Goal: Task Accomplishment & Management: Manage account settings

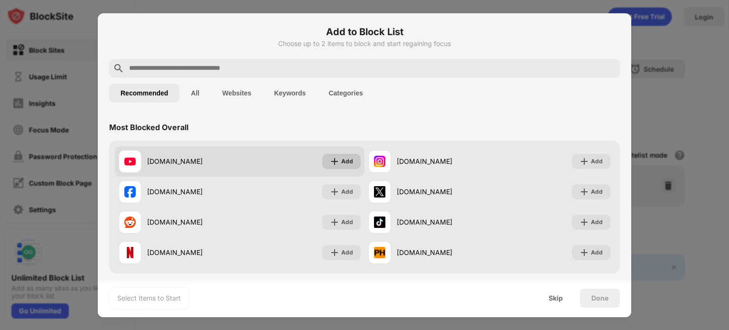
click at [341, 164] on div "Add" at bounding box center [347, 161] width 12 height 9
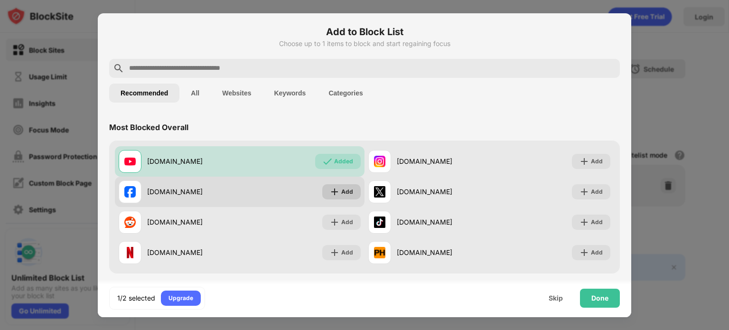
click at [323, 188] on div "Add" at bounding box center [341, 191] width 38 height 15
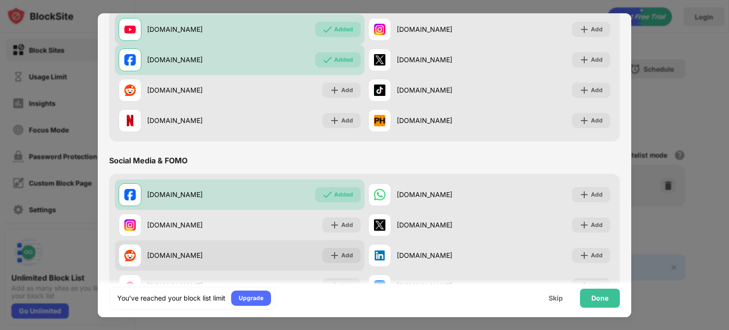
scroll to position [79, 0]
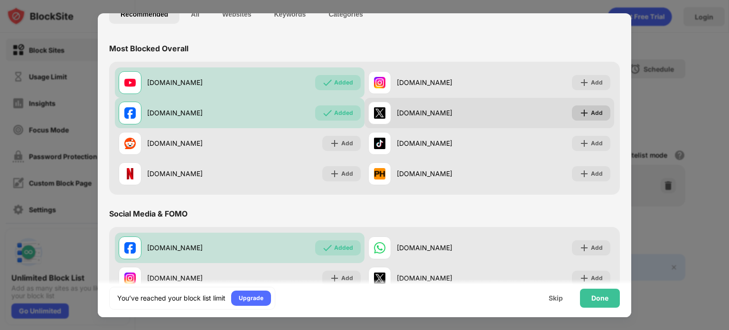
click at [591, 111] on div "Add" at bounding box center [597, 112] width 12 height 9
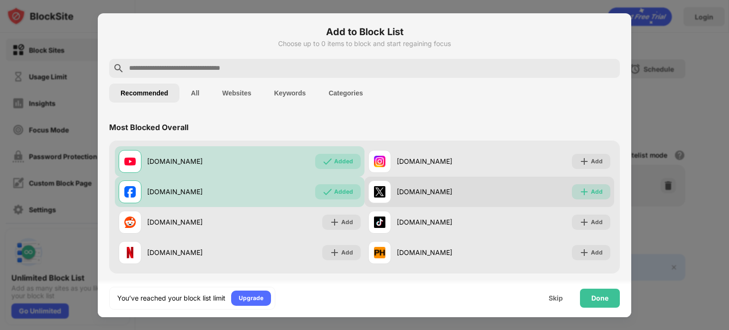
click at [580, 195] on img at bounding box center [584, 191] width 9 height 9
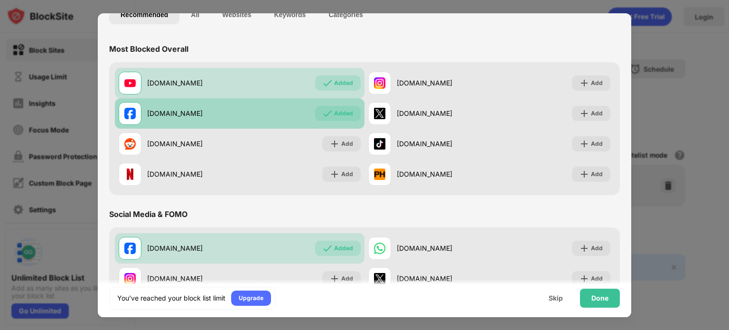
scroll to position [79, 0]
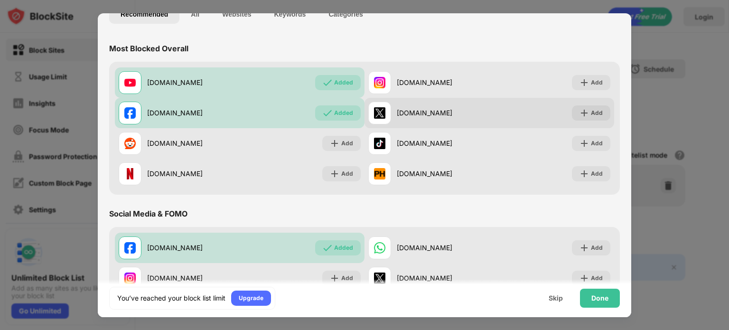
click at [389, 114] on div "x.com" at bounding box center [428, 113] width 121 height 23
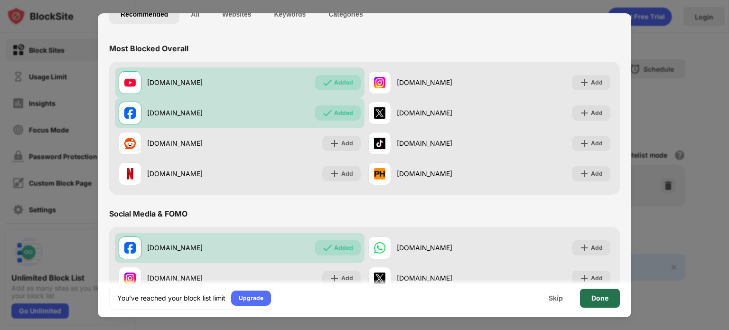
click at [609, 294] on div "Done" at bounding box center [600, 298] width 40 height 19
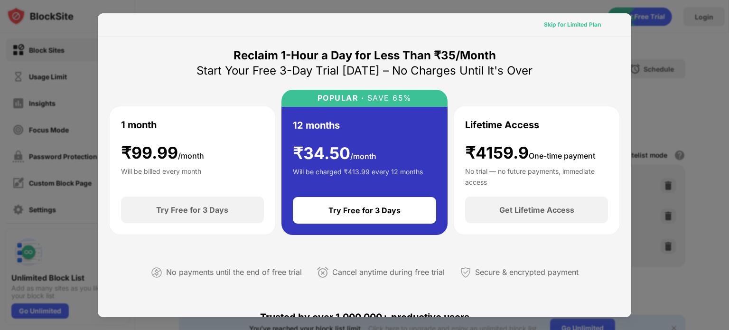
click at [563, 22] on div "Skip for Limited Plan" at bounding box center [572, 24] width 57 height 9
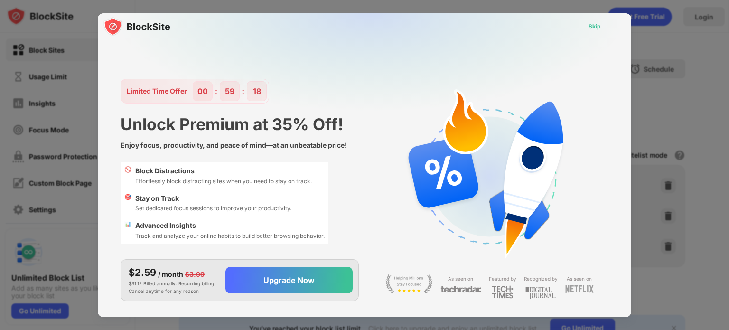
click at [599, 26] on div "Skip" at bounding box center [595, 26] width 12 height 9
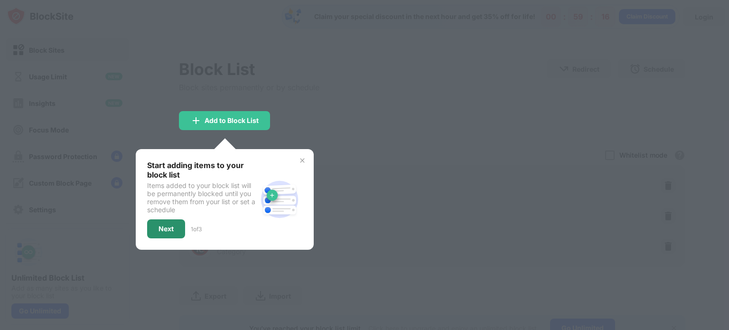
click at [170, 225] on div "Next" at bounding box center [166, 229] width 15 height 8
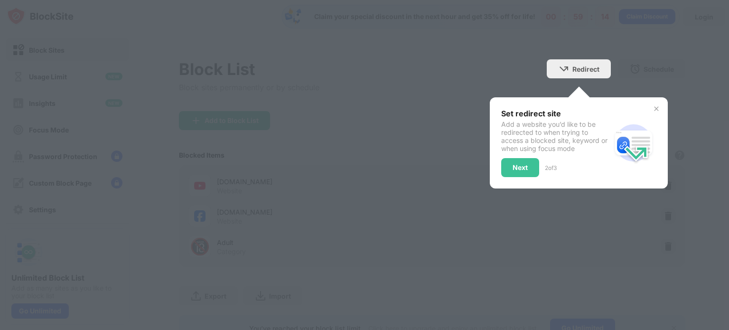
drag, startPoint x: 541, startPoint y: 167, endPoint x: 530, endPoint y: 166, distance: 11.4
click at [532, 166] on div "Next 2 of 3" at bounding box center [556, 167] width 110 height 19
click at [528, 165] on div "Next" at bounding box center [520, 167] width 38 height 19
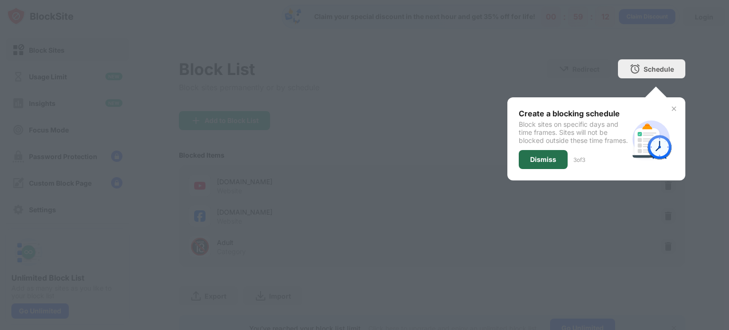
click at [542, 162] on div "Dismiss" at bounding box center [543, 159] width 49 height 19
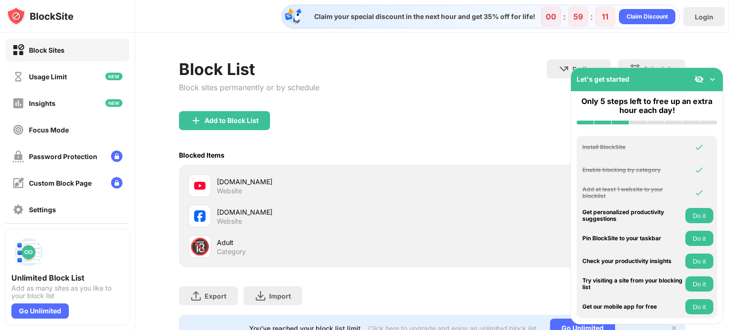
scroll to position [44, 0]
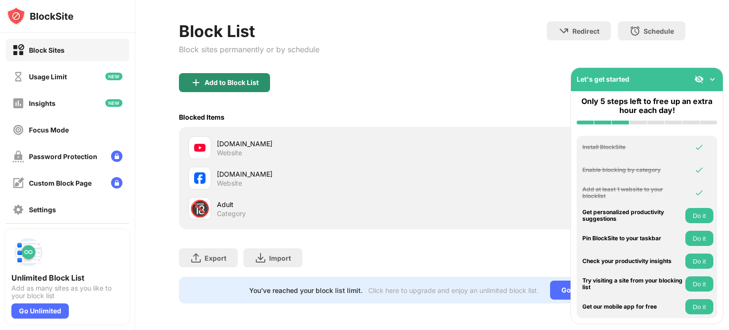
click at [245, 79] on div "Add to Block List" at bounding box center [232, 83] width 54 height 8
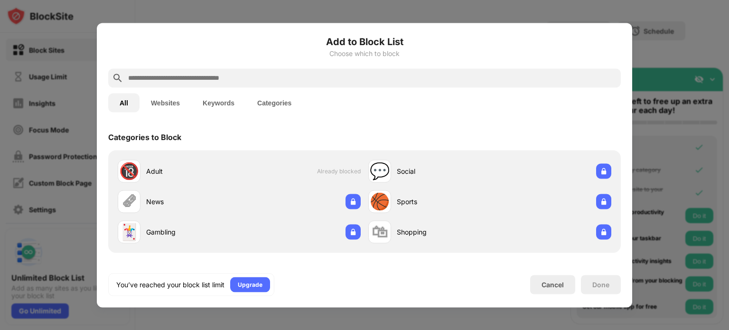
click at [207, 79] on input "text" at bounding box center [372, 77] width 490 height 11
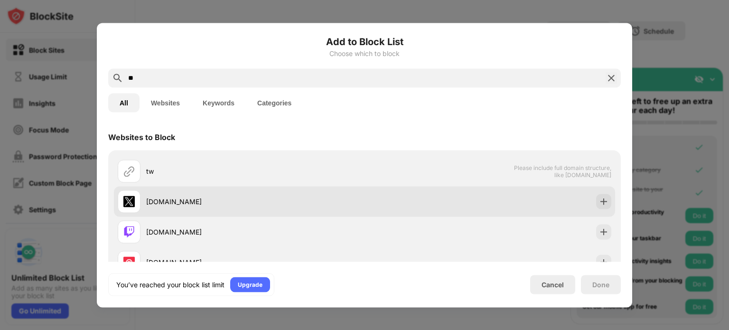
type input "**"
click at [184, 193] on div "twitter.com" at bounding box center [241, 201] width 247 height 23
click at [196, 199] on div "twitter.com" at bounding box center [255, 202] width 218 height 10
click at [190, 208] on div "twitter.com" at bounding box center [241, 201] width 247 height 23
click at [186, 201] on div "twitter.com" at bounding box center [255, 202] width 218 height 10
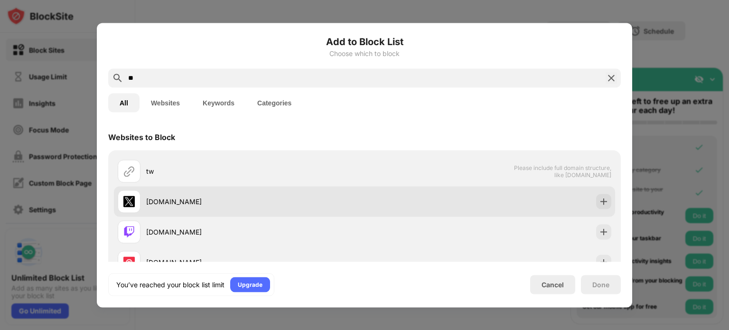
click at [186, 201] on div "twitter.com" at bounding box center [255, 202] width 218 height 10
click at [599, 204] on img at bounding box center [603, 201] width 9 height 9
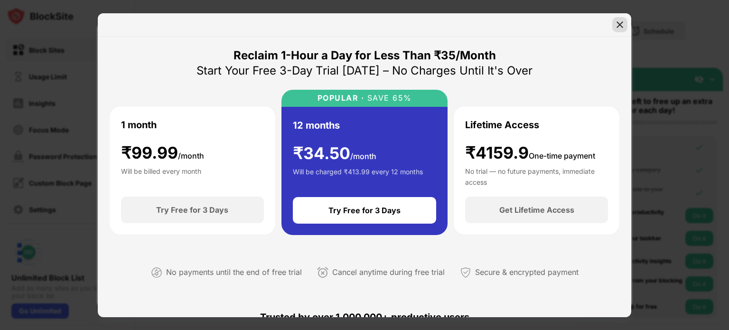
click at [619, 22] on img at bounding box center [619, 24] width 9 height 9
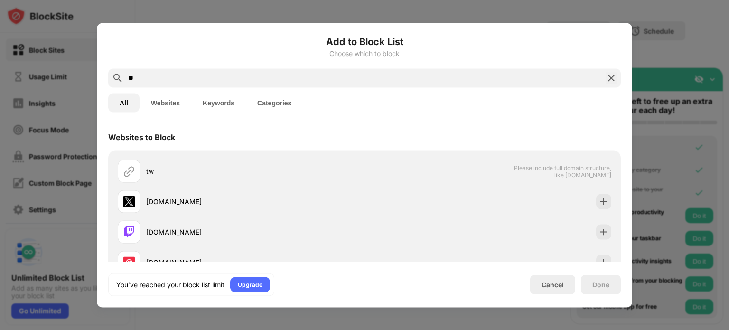
click at [611, 74] on img at bounding box center [611, 77] width 11 height 11
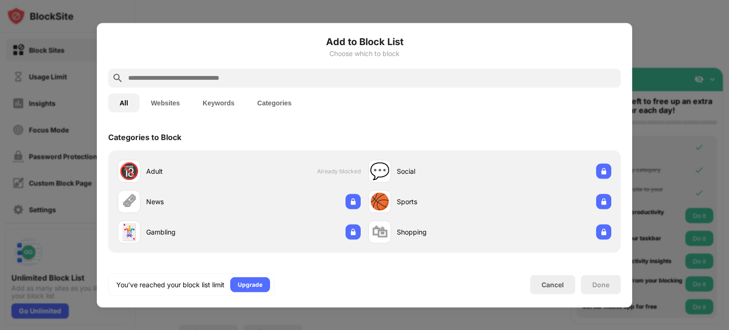
click at [666, 43] on div at bounding box center [364, 165] width 729 height 330
